Goal: Task Accomplishment & Management: Manage account settings

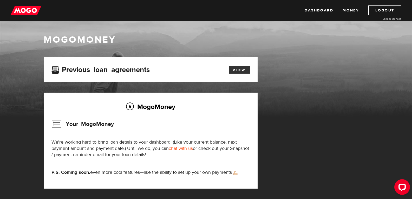
click at [244, 67] on link "View" at bounding box center [239, 69] width 21 height 7
click at [24, 6] on img at bounding box center [26, 10] width 31 height 10
